Goal: Task Accomplishment & Management: Use online tool/utility

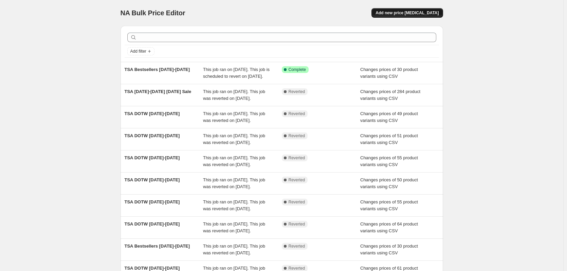
click at [404, 14] on span "Add new price change job" at bounding box center [407, 12] width 63 height 5
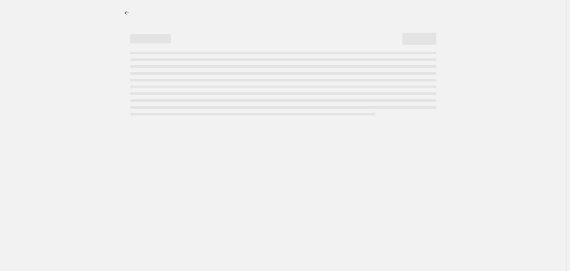
select select "percentage"
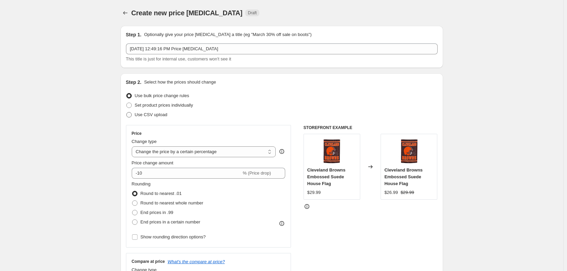
click at [131, 114] on span at bounding box center [128, 114] width 5 height 5
click at [127, 112] on input "Use CSV upload" at bounding box center [126, 112] width 0 height 0
radio input "true"
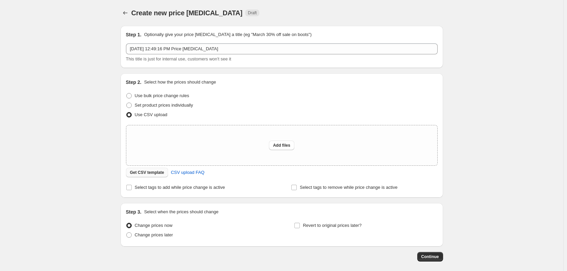
click at [158, 173] on span "Get CSV template" at bounding box center [147, 172] width 34 height 5
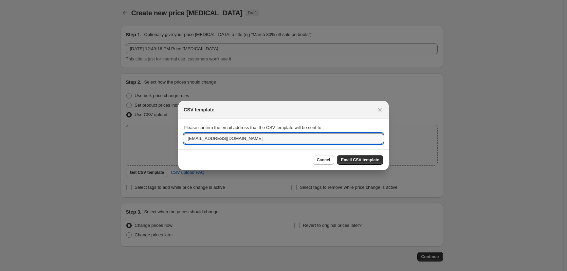
drag, startPoint x: 259, startPoint y: 139, endPoint x: 75, endPoint y: 122, distance: 184.5
type input "majohnson@myevergreen.com"
click at [372, 161] on span "Email CSV template" at bounding box center [360, 159] width 38 height 5
